Goal: Information Seeking & Learning: Learn about a topic

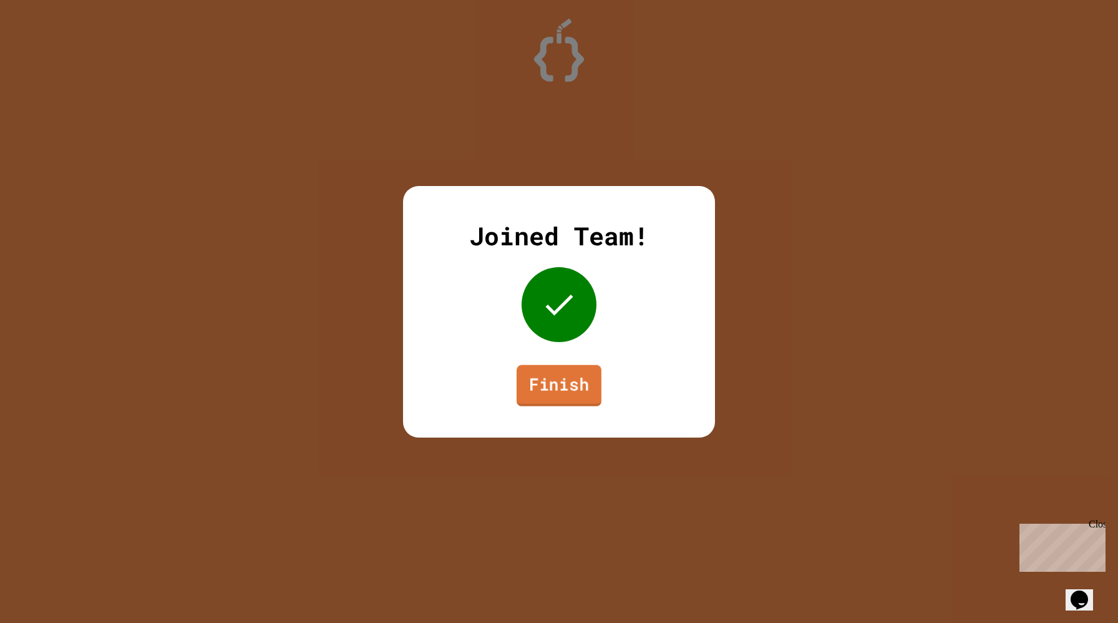
click at [535, 381] on link "Finish" at bounding box center [558, 384] width 85 height 41
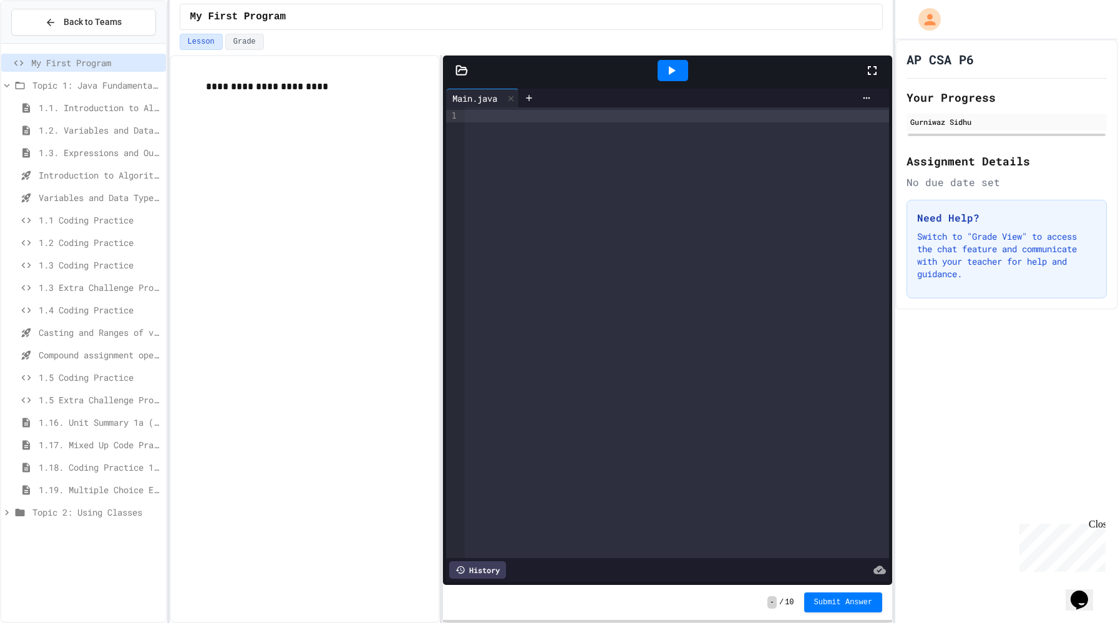
click at [67, 516] on span "Topic 2: Using Classes" at bounding box center [96, 511] width 128 height 13
click at [87, 531] on span "Topic 2 Project" at bounding box center [100, 530] width 122 height 13
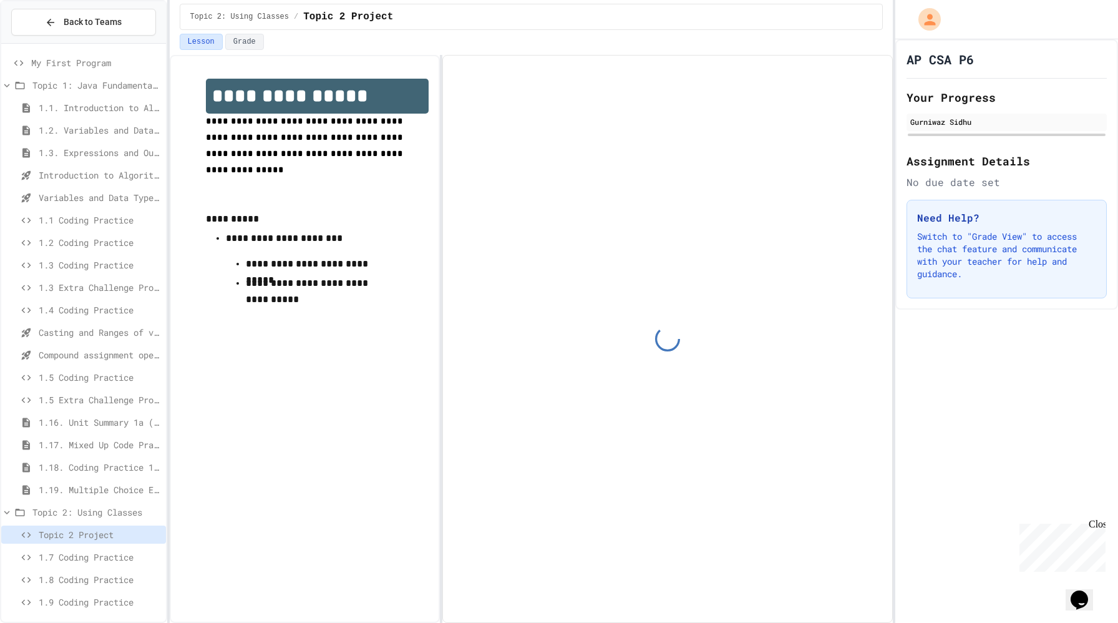
scroll to position [4, 0]
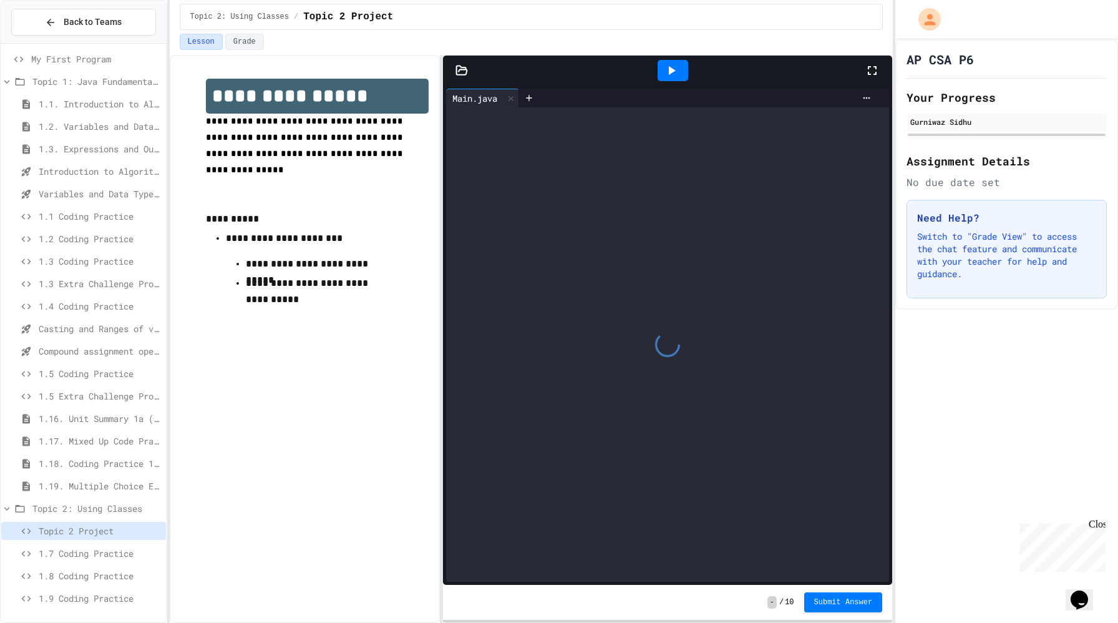
click at [90, 513] on span "Topic 2: Using Classes" at bounding box center [96, 508] width 128 height 13
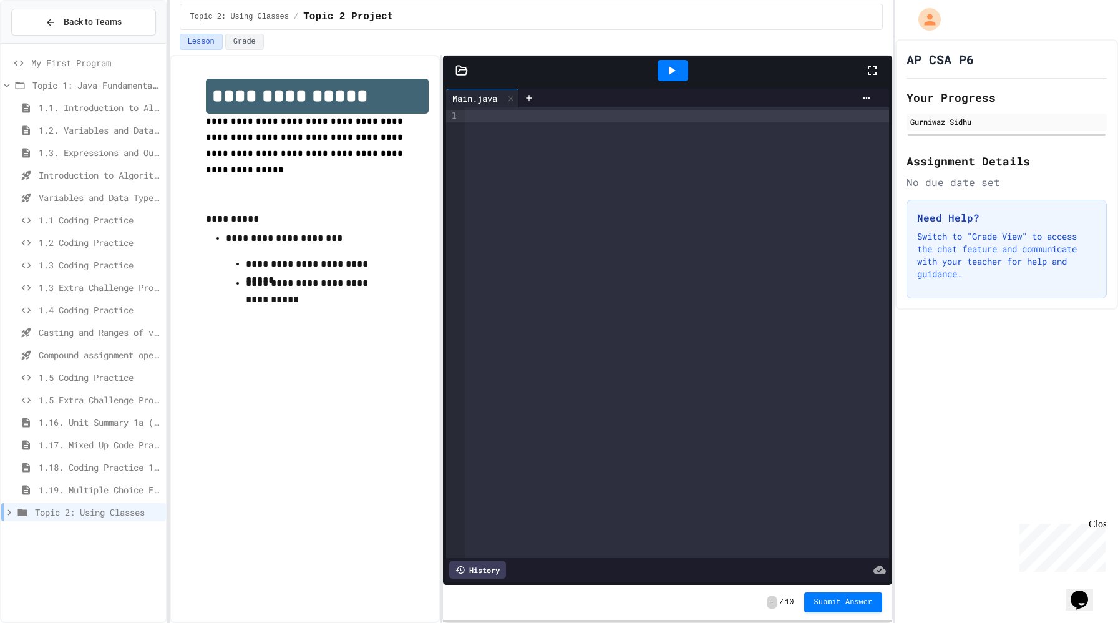
click at [90, 508] on span "Topic 2: Using Classes" at bounding box center [98, 511] width 126 height 13
click at [90, 510] on span "Topic 2: Using Classes" at bounding box center [96, 511] width 128 height 13
click at [90, 510] on span "Topic 2: Using Classes" at bounding box center [98, 511] width 126 height 13
click at [88, 510] on span "Topic 2: Using Classes" at bounding box center [96, 511] width 128 height 13
click at [88, 510] on span "Topic 2: Using Classes" at bounding box center [98, 511] width 126 height 13
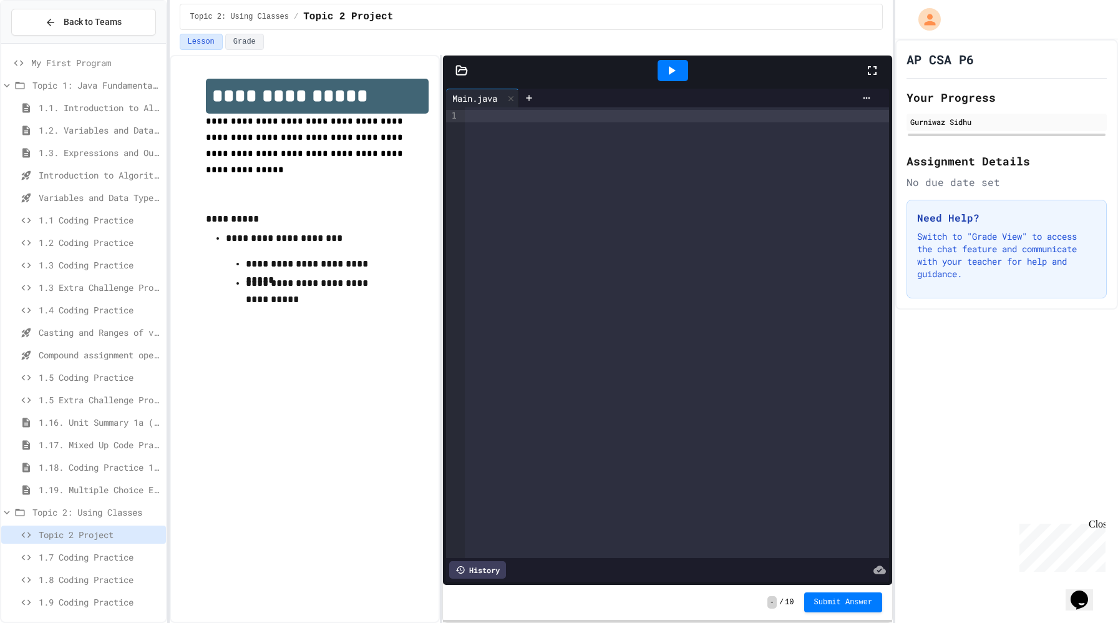
scroll to position [4, 0]
click at [64, 512] on span "Topic 2: Using Classes" at bounding box center [96, 508] width 128 height 13
click at [64, 512] on span "Topic 2: Using Classes" at bounding box center [98, 511] width 126 height 13
click at [64, 533] on span "Topic 2 Project" at bounding box center [100, 534] width 122 height 13
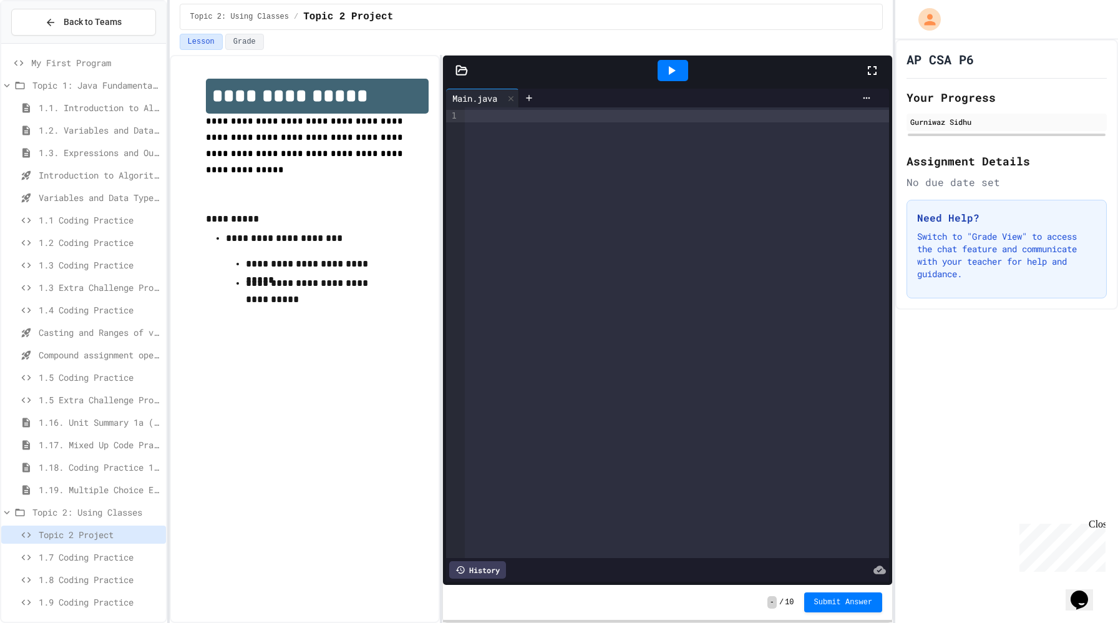
scroll to position [4, 0]
click at [69, 602] on span "1.9 Coding Practice" at bounding box center [100, 597] width 122 height 13
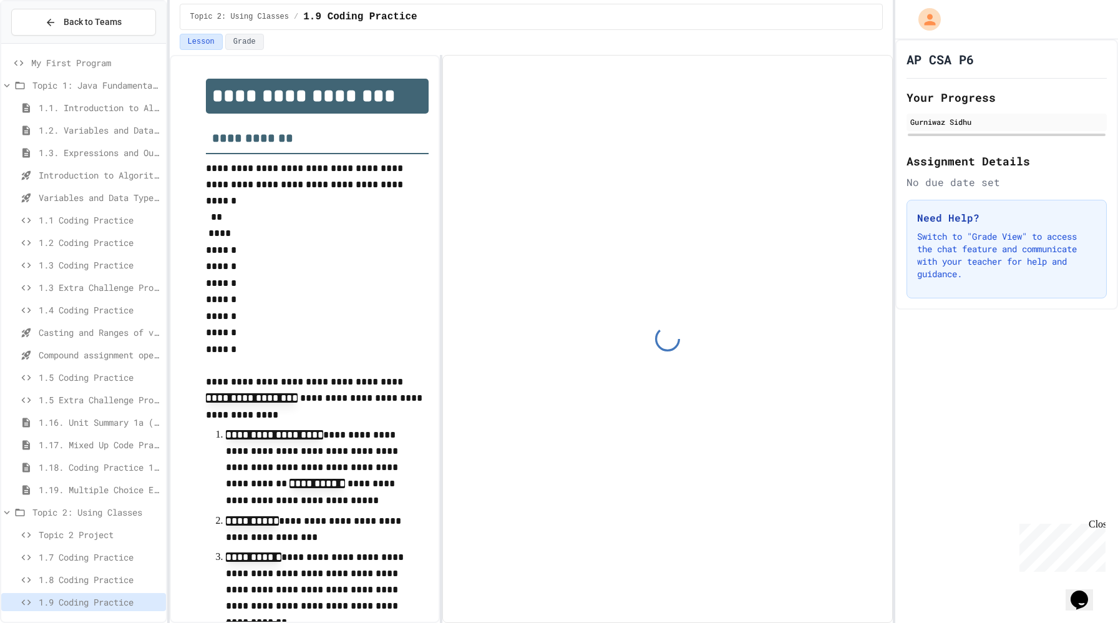
scroll to position [4, 0]
